Goal: Task Accomplishment & Management: Use online tool/utility

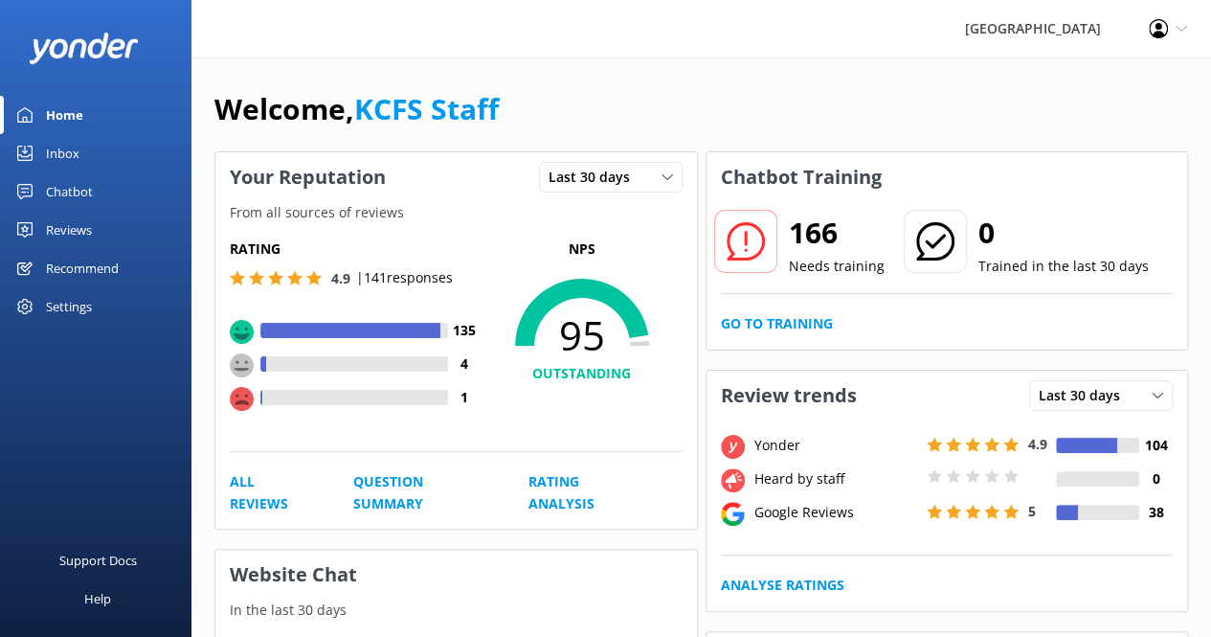
click at [70, 223] on div "Reviews" at bounding box center [69, 230] width 46 height 38
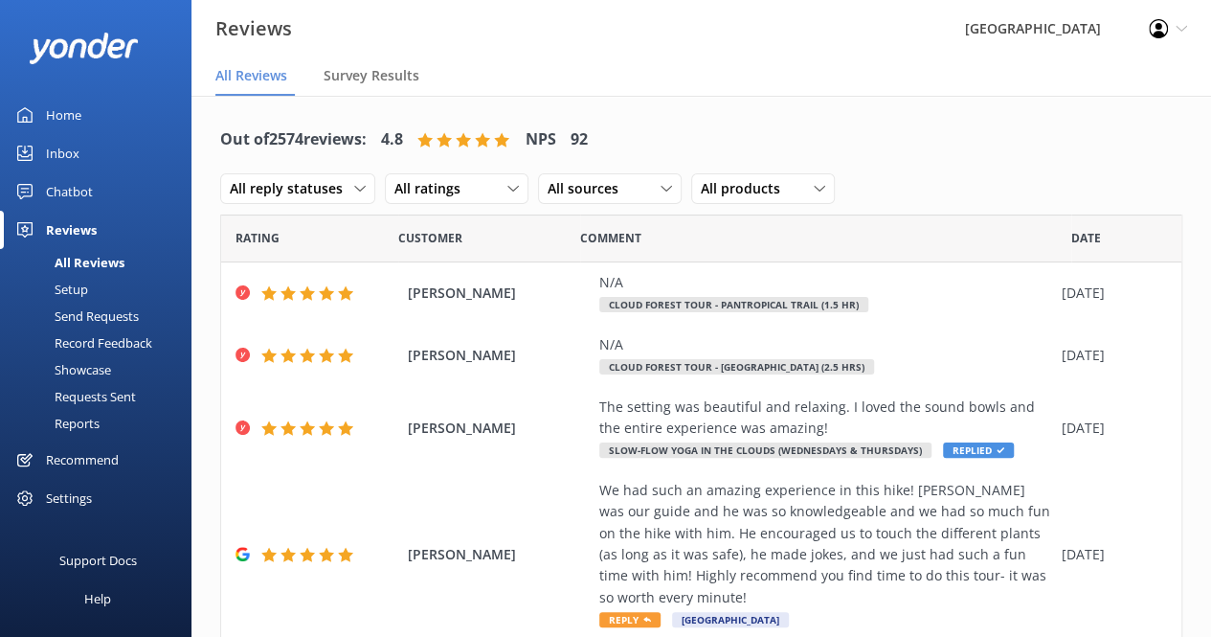
click at [70, 151] on div "Inbox" at bounding box center [63, 153] width 34 height 38
